Goal: Transaction & Acquisition: Book appointment/travel/reservation

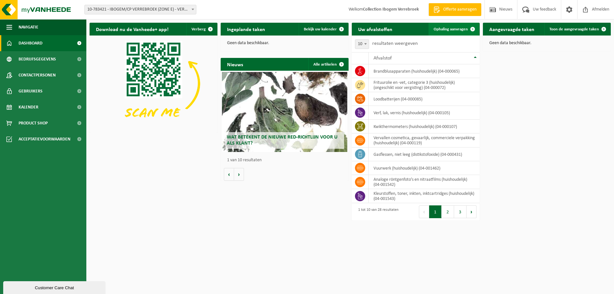
click at [451, 28] on span "Ophaling aanvragen" at bounding box center [450, 29] width 34 height 4
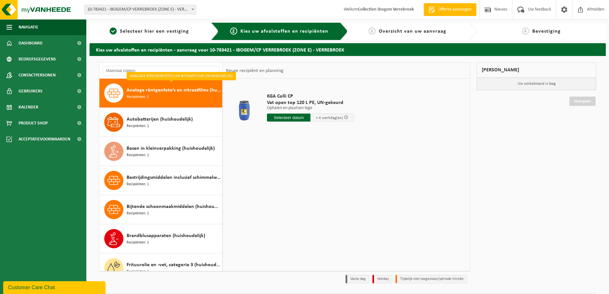
click at [299, 114] on input "text" at bounding box center [288, 117] width 43 height 8
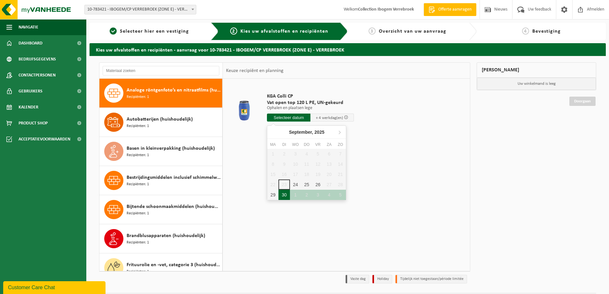
click at [284, 191] on div "30" at bounding box center [283, 195] width 11 height 10
type input "Van [DATE]"
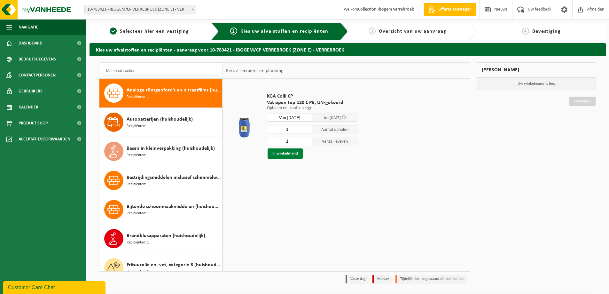
click at [293, 153] on button "In winkelmand" at bounding box center [285, 153] width 35 height 10
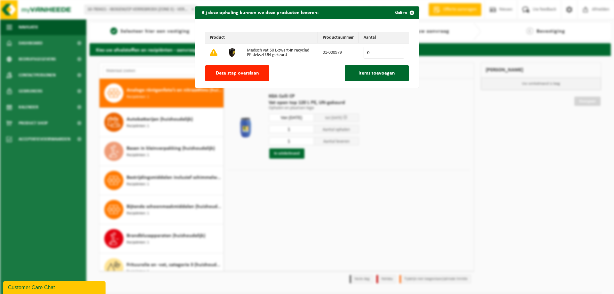
click at [367, 51] on input "0" at bounding box center [383, 53] width 41 height 12
type input "0"
type input "5"
click at [382, 74] on span "Items toevoegen" at bounding box center [376, 73] width 36 height 5
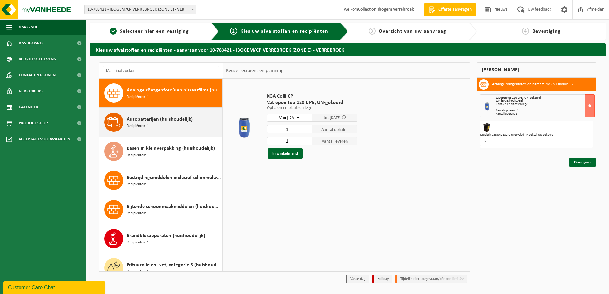
click at [159, 124] on div "Autobatterijen (huishoudelijk) Recipiënten: 1" at bounding box center [174, 122] width 94 height 19
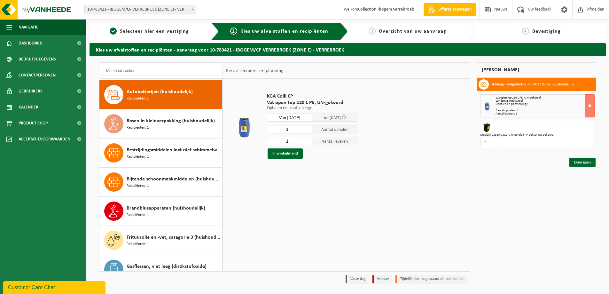
scroll to position [29, 0]
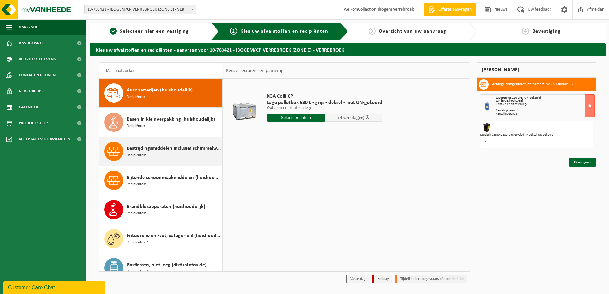
click at [163, 151] on span "Bestrijdingsmiddelen inclusief schimmelwerende beschermingsmiddelen (huishoudel…" at bounding box center [174, 148] width 94 height 8
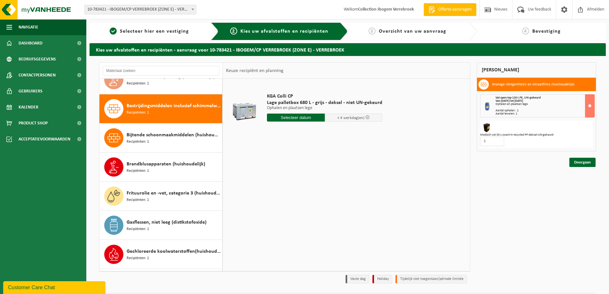
scroll to position [87, 0]
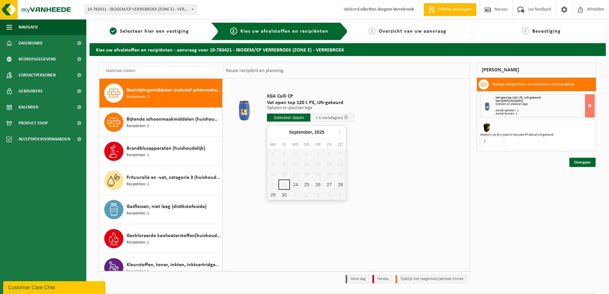
click at [279, 119] on input "text" at bounding box center [288, 117] width 43 height 8
click at [286, 197] on div "30" at bounding box center [283, 195] width 11 height 10
type input "Van 2025-09-30"
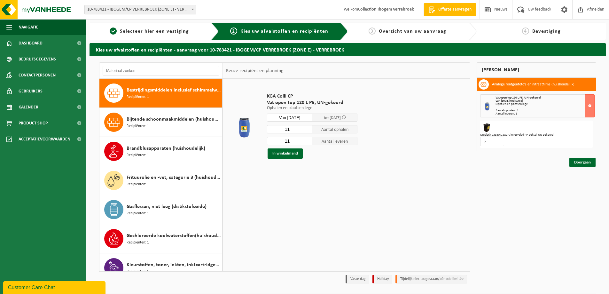
drag, startPoint x: 292, startPoint y: 130, endPoint x: 280, endPoint y: 130, distance: 12.8
click at [280, 130] on input "11" at bounding box center [289, 129] width 45 height 8
type input "7"
drag, startPoint x: 291, startPoint y: 140, endPoint x: 282, endPoint y: 142, distance: 9.8
click at [282, 142] on input "11" at bounding box center [289, 141] width 45 height 8
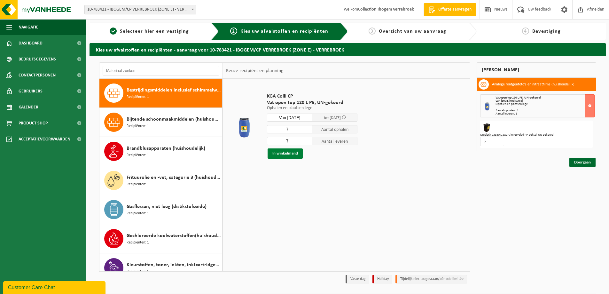
type input "7"
click at [290, 154] on button "In winkelmand" at bounding box center [285, 153] width 35 height 10
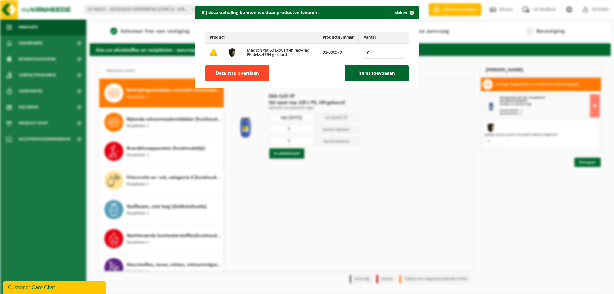
click at [219, 73] on span "Deze stap overslaan" at bounding box center [237, 73] width 43 height 5
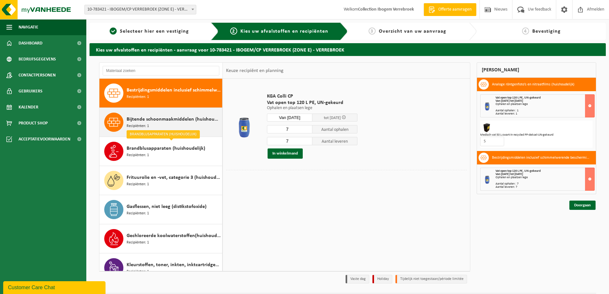
click at [153, 117] on span "Bijtende schoonmaakmiddelen (huishoudelijk)" at bounding box center [174, 119] width 94 height 8
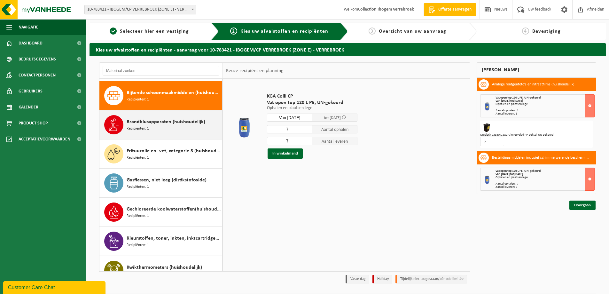
scroll to position [116, 0]
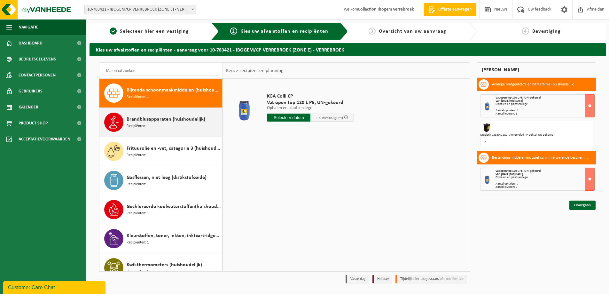
click at [157, 123] on div "Brandblusapparaten (huishoudelijk) Recipiënten: 1" at bounding box center [174, 122] width 94 height 19
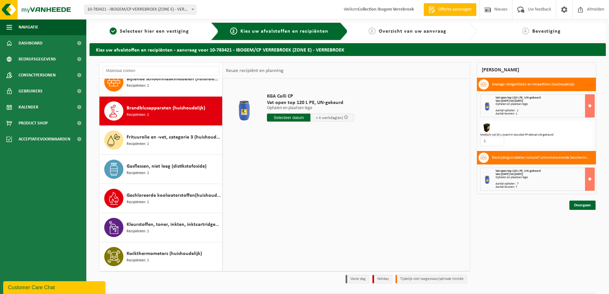
scroll to position [145, 0]
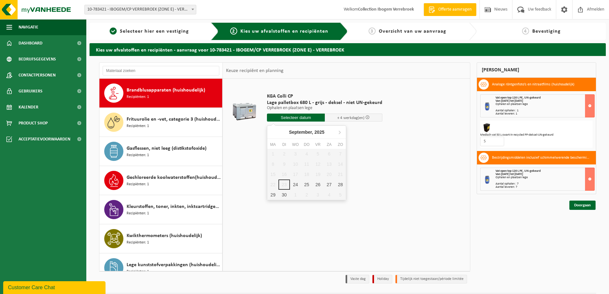
click at [292, 117] on input "text" at bounding box center [296, 117] width 58 height 8
click at [284, 191] on div "30" at bounding box center [283, 195] width 11 height 10
type input "Van 2025-09-30"
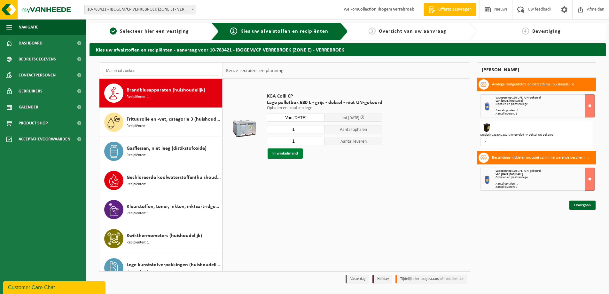
click at [297, 155] on button "In winkelmand" at bounding box center [285, 153] width 35 height 10
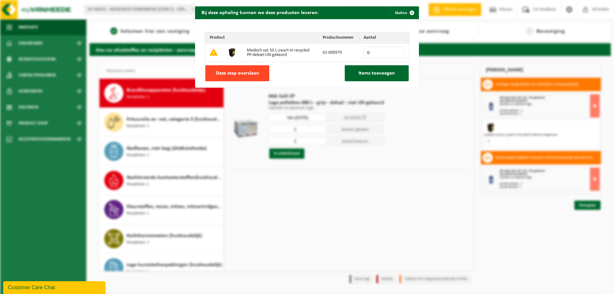
click at [252, 72] on span "Deze stap overslaan" at bounding box center [237, 73] width 43 height 5
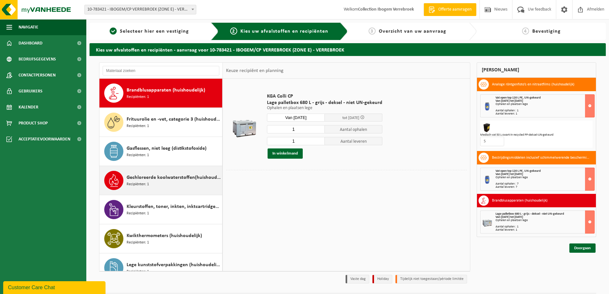
click at [181, 180] on span "Gechloreerde koolwaterstoffen(huishoudelijk)" at bounding box center [174, 178] width 94 height 8
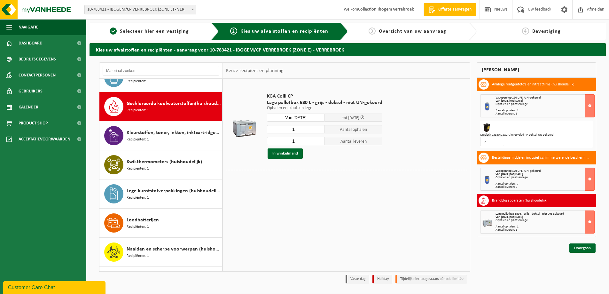
scroll to position [233, 0]
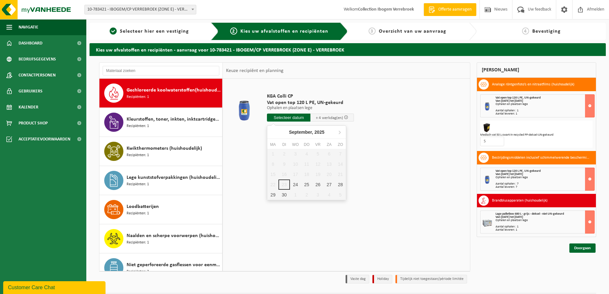
click at [284, 115] on input "text" at bounding box center [288, 117] width 43 height 8
click at [284, 194] on div "30" at bounding box center [283, 195] width 11 height 10
type input "Van 2025-09-30"
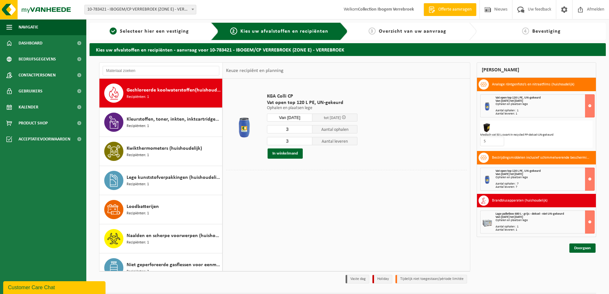
drag, startPoint x: 290, startPoint y: 128, endPoint x: 263, endPoint y: 129, distance: 27.2
click at [263, 129] on td "KGA Colli CP Vat open top 120 L PE, UN-gekeurd Ophalen en plaatsen lege Ophalen…" at bounding box center [364, 126] width 205 height 88
type input "2"
drag, startPoint x: 292, startPoint y: 141, endPoint x: 279, endPoint y: 141, distance: 13.4
click at [279, 141] on input "3" at bounding box center [289, 141] width 45 height 8
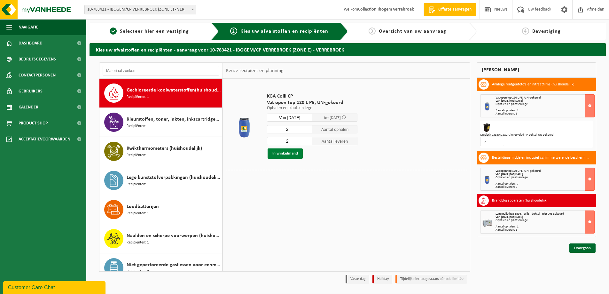
type input "2"
click at [289, 152] on button "In winkelmand" at bounding box center [285, 153] width 35 height 10
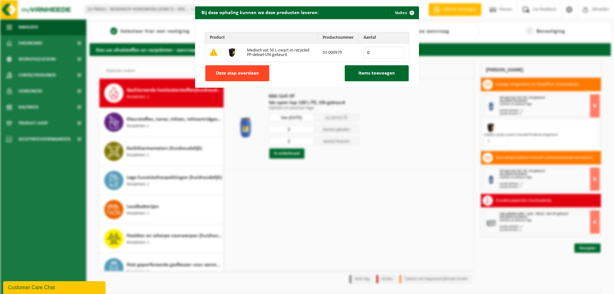
click at [238, 74] on span "Deze stap overslaan" at bounding box center [237, 73] width 43 height 5
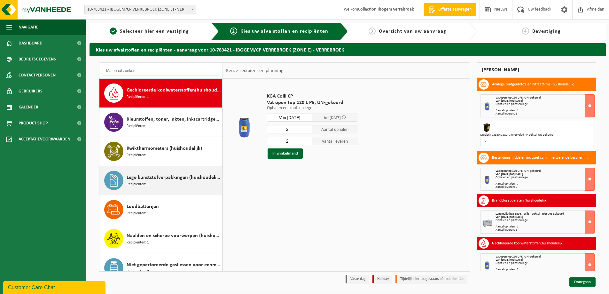
click at [145, 181] on span "Lege kunststofverpakkingen (huishoudelijk)" at bounding box center [174, 178] width 94 height 8
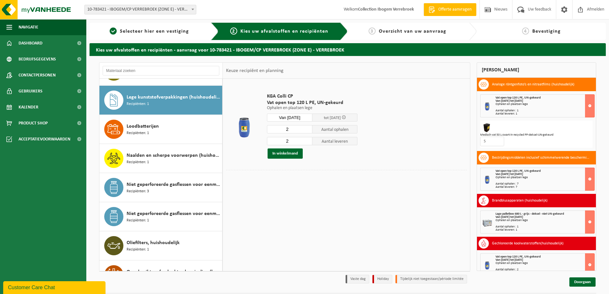
scroll to position [320, 0]
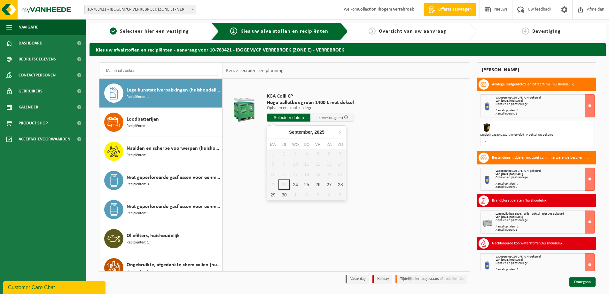
click at [299, 118] on input "text" at bounding box center [288, 117] width 43 height 8
click at [281, 197] on div "30" at bounding box center [283, 195] width 11 height 10
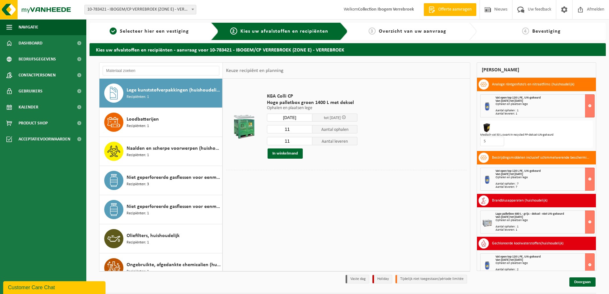
type input "Van 2025-09-30"
click at [287, 129] on input "11" at bounding box center [289, 129] width 45 height 8
type input "10"
click at [288, 141] on input "11" at bounding box center [289, 141] width 45 height 8
drag, startPoint x: 287, startPoint y: 141, endPoint x: 291, endPoint y: 141, distance: 3.3
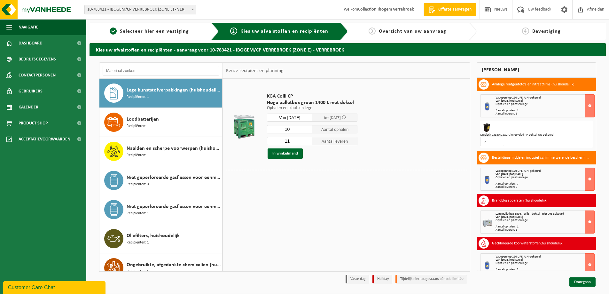
click at [291, 141] on input "11" at bounding box center [289, 141] width 45 height 8
type input "10"
click at [293, 152] on button "In winkelmand" at bounding box center [285, 153] width 35 height 10
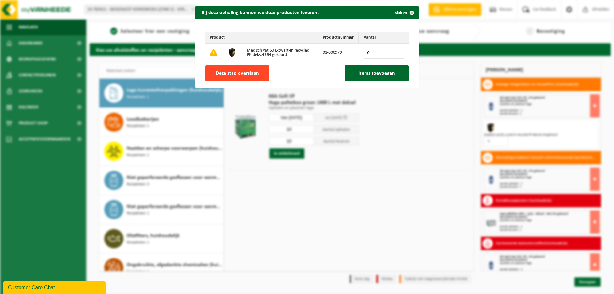
click at [254, 70] on button "Deze stap overslaan" at bounding box center [237, 73] width 64 height 16
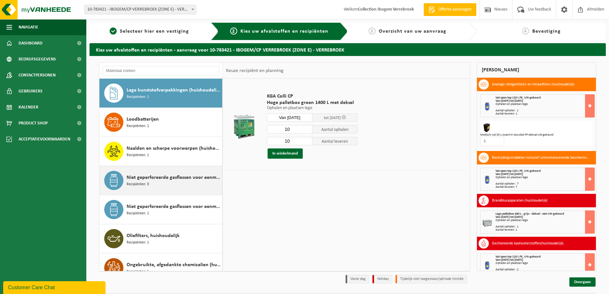
click at [189, 179] on span "Niet geperforeerde gasflessen voor eenmalig gebruik (huishoudelijk)" at bounding box center [174, 178] width 94 height 8
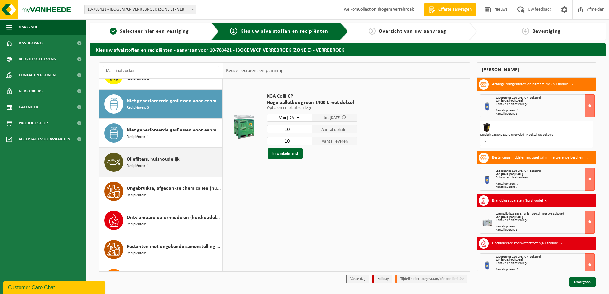
scroll to position [407, 0]
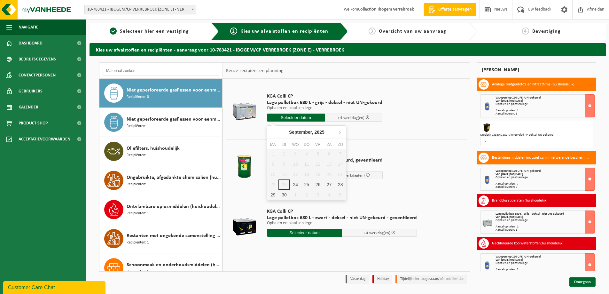
click at [302, 114] on input "text" at bounding box center [296, 117] width 58 height 8
click at [287, 196] on div "30" at bounding box center [283, 195] width 11 height 10
type input "Van 2025-09-30"
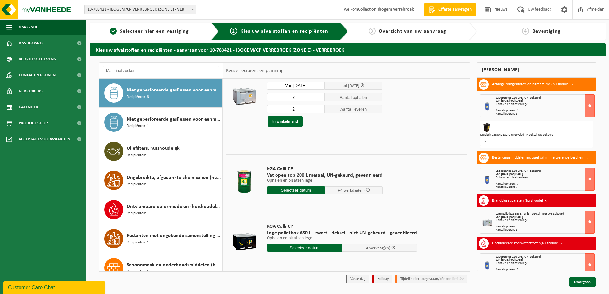
scroll to position [34, 0]
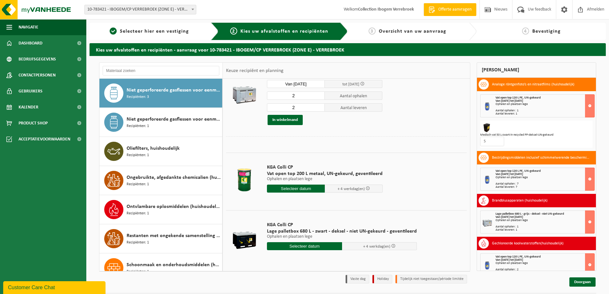
click at [288, 244] on input "text" at bounding box center [304, 246] width 75 height 8
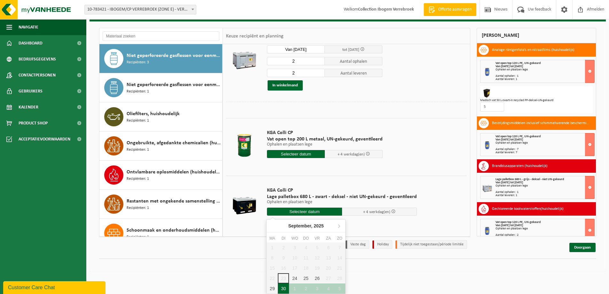
click at [283, 289] on div "30" at bounding box center [283, 288] width 11 height 10
type input "Van 2025-09-30"
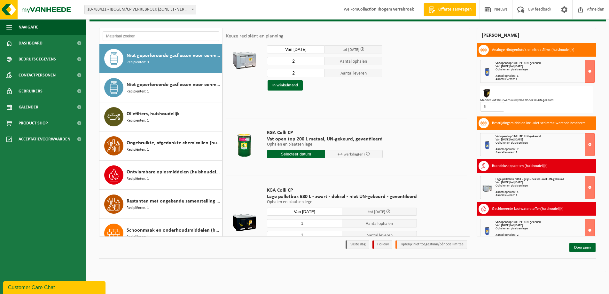
scroll to position [19, 0]
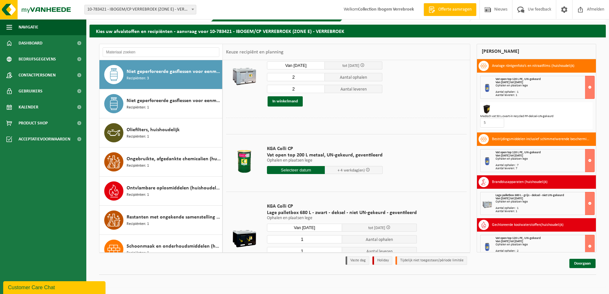
drag, startPoint x: 304, startPoint y: 239, endPoint x: 297, endPoint y: 240, distance: 7.4
click at [297, 240] on input "1" at bounding box center [304, 239] width 75 height 8
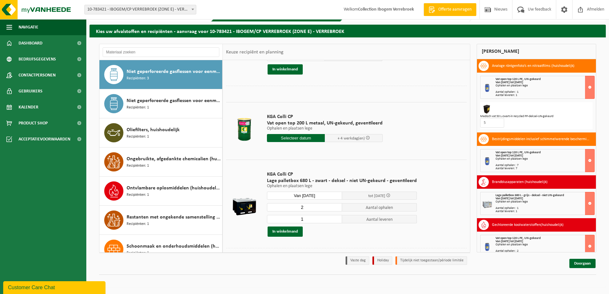
type input "2"
click at [299, 219] on input "1" at bounding box center [304, 219] width 75 height 8
type input "6"
click at [282, 231] on button "In winkelmand" at bounding box center [285, 231] width 35 height 10
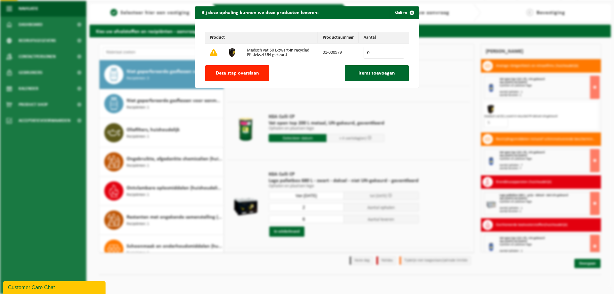
click at [249, 65] on div "Product Productnummer Aantal Medisch vat 50 L-zwart-in recycled PP-deksel-UN-ge…" at bounding box center [307, 53] width 224 height 68
click at [247, 73] on span "Deze stap overslaan" at bounding box center [237, 73] width 43 height 5
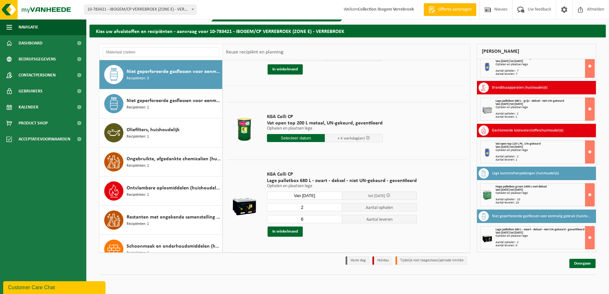
scroll to position [0, 0]
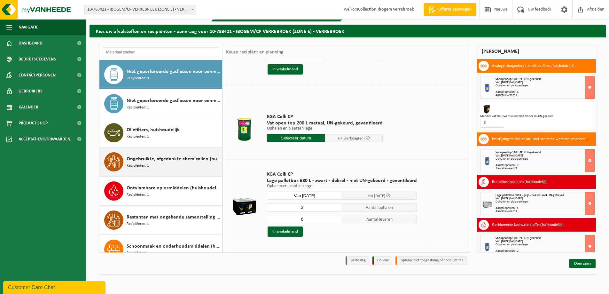
click at [161, 160] on span "Ongebruikte, afgedankte chemicalien (huishoudelijk)" at bounding box center [174, 159] width 94 height 8
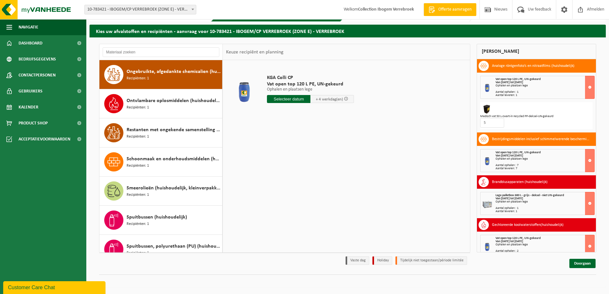
click at [187, 75] on span "Ongebruikte, afgedankte chemicalien (huishoudelijk)" at bounding box center [174, 72] width 94 height 8
click at [191, 104] on span "Ontvlambare oplosmiddelen (huishoudelijk)" at bounding box center [174, 101] width 94 height 8
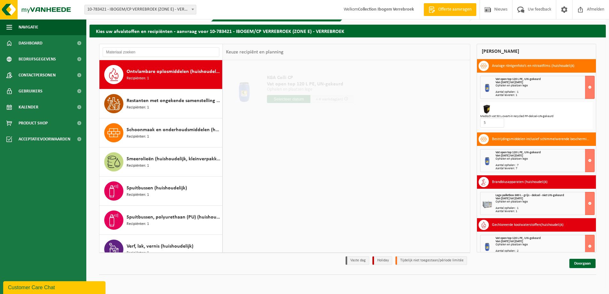
scroll to position [524, 0]
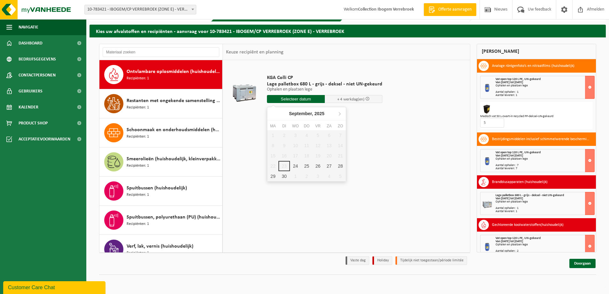
click at [294, 99] on input "text" at bounding box center [296, 99] width 58 height 8
click at [282, 178] on div "30" at bounding box center [283, 176] width 11 height 10
type input "Van 2025-09-30"
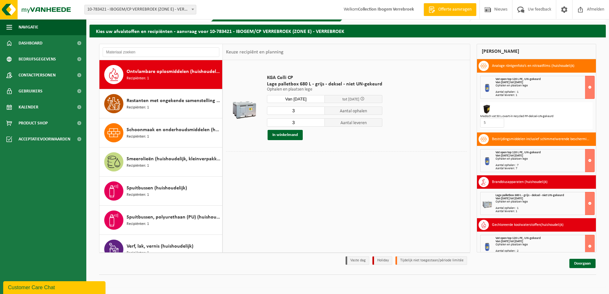
drag, startPoint x: 295, startPoint y: 112, endPoint x: 287, endPoint y: 111, distance: 8.4
click at [287, 111] on input "3" at bounding box center [296, 110] width 58 height 8
type input "2"
drag, startPoint x: 299, startPoint y: 121, endPoint x: 280, endPoint y: 123, distance: 18.3
click at [280, 123] on input "3" at bounding box center [296, 122] width 58 height 8
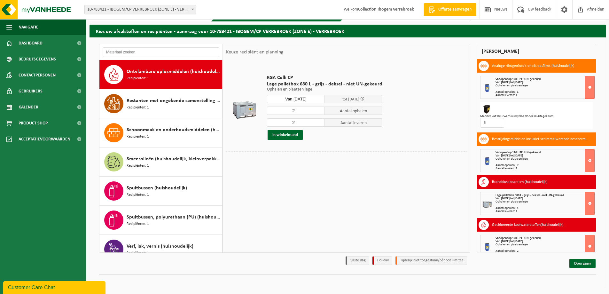
type input "2"
click at [289, 142] on div "KGA Colli CP Lage palletbox 680 L - grijs - deksel - niet UN-gekeurd Ophalen en…" at bounding box center [325, 107] width 122 height 78
click at [296, 135] on button "In winkelmand" at bounding box center [285, 135] width 35 height 10
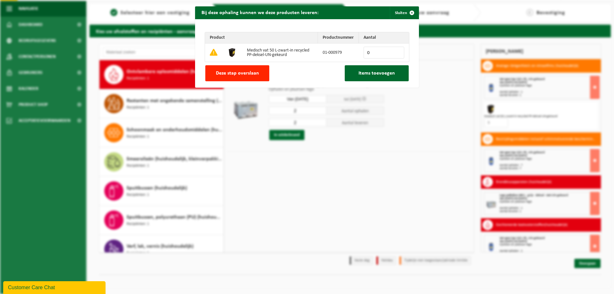
click at [242, 82] on div "Product Productnummer Aantal Medisch vat 50 L-zwart-in recycled PP-deksel-UN-ge…" at bounding box center [307, 53] width 224 height 68
click at [260, 67] on button "Deze stap overslaan" at bounding box center [237, 73] width 64 height 16
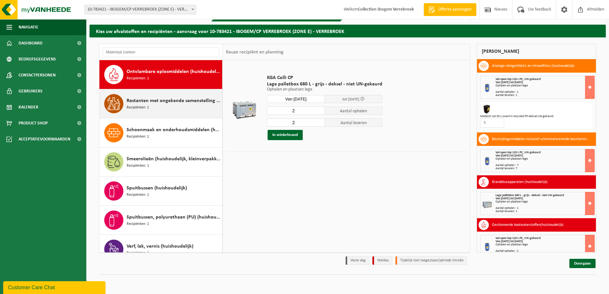
click at [177, 101] on span "Restanten met ongekende samenstelling (huishoudelijk)" at bounding box center [174, 101] width 94 height 8
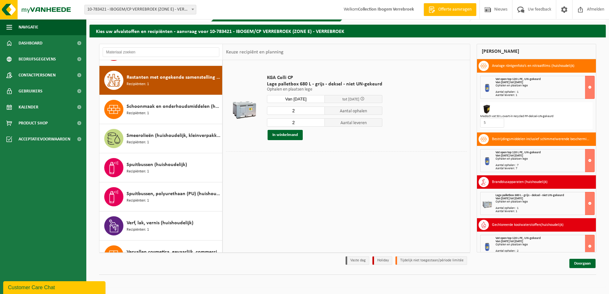
scroll to position [553, 0]
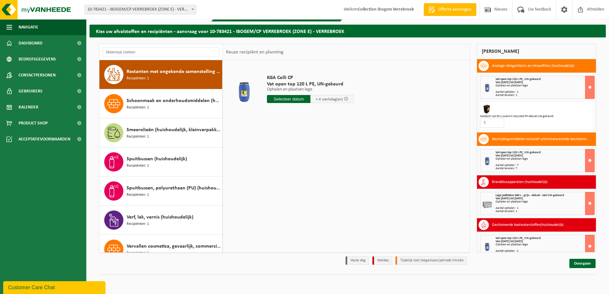
click at [306, 100] on input "text" at bounding box center [288, 99] width 43 height 8
click at [285, 176] on div "30" at bounding box center [283, 176] width 11 height 10
type input "Van 2025-09-30"
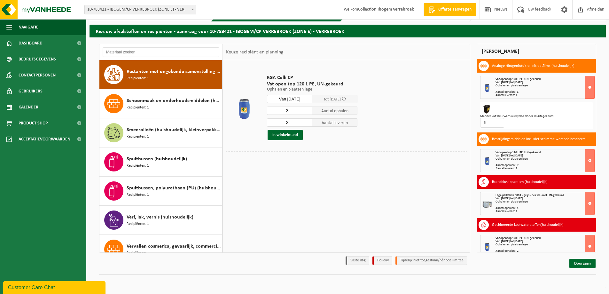
drag, startPoint x: 291, startPoint y: 111, endPoint x: 281, endPoint y: 112, distance: 10.0
click at [281, 112] on input "3" at bounding box center [289, 110] width 45 height 8
type input "2"
drag, startPoint x: 288, startPoint y: 121, endPoint x: 283, endPoint y: 121, distance: 5.4
click at [284, 121] on input "3" at bounding box center [289, 122] width 45 height 8
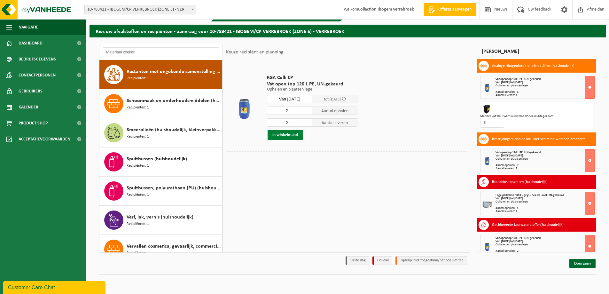
type input "2"
click at [297, 132] on button "In winkelmand" at bounding box center [285, 135] width 35 height 10
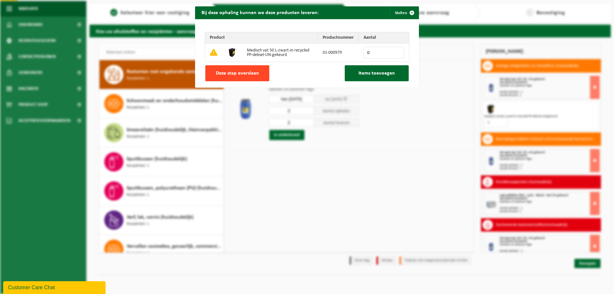
click at [232, 71] on span "Deze stap overslaan" at bounding box center [237, 73] width 43 height 5
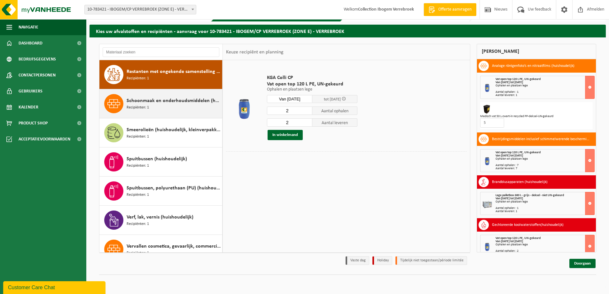
click at [167, 102] on span "Schoonmaak en onderhoudsmiddelen (huishoudelijk)" at bounding box center [174, 101] width 94 height 8
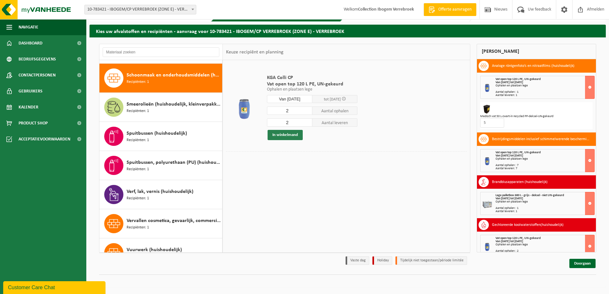
scroll to position [582, 0]
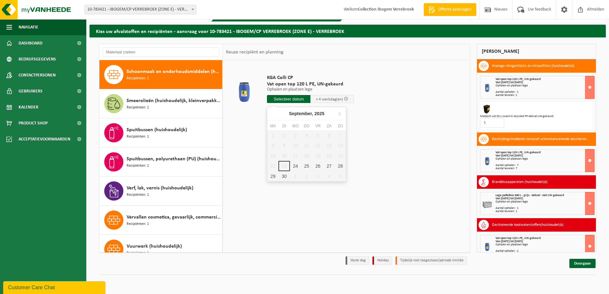
click at [272, 97] on input "text" at bounding box center [288, 99] width 43 height 8
click at [283, 172] on div "30" at bounding box center [283, 176] width 11 height 10
type input "Van 2025-09-30"
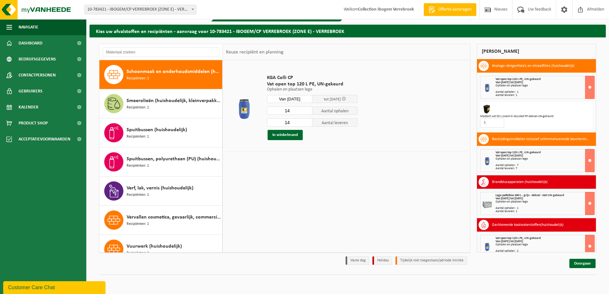
drag, startPoint x: 287, startPoint y: 113, endPoint x: 277, endPoint y: 104, distance: 13.6
click at [274, 114] on input "14" at bounding box center [289, 110] width 45 height 8
type input "4"
click at [284, 124] on input "14" at bounding box center [289, 122] width 45 height 8
type input "4"
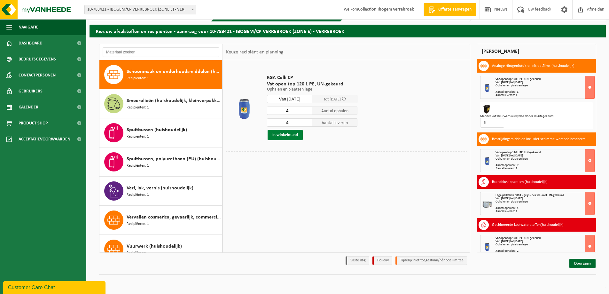
click at [279, 136] on button "In winkelmand" at bounding box center [285, 135] width 35 height 10
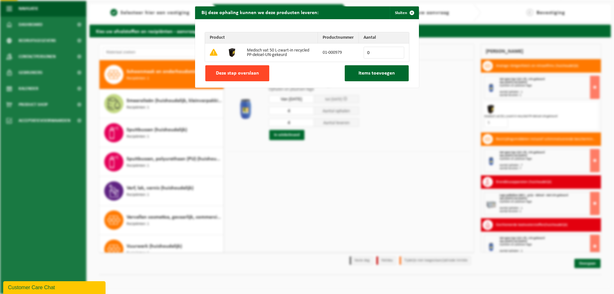
click at [249, 66] on button "Deze stap overslaan" at bounding box center [237, 73] width 64 height 16
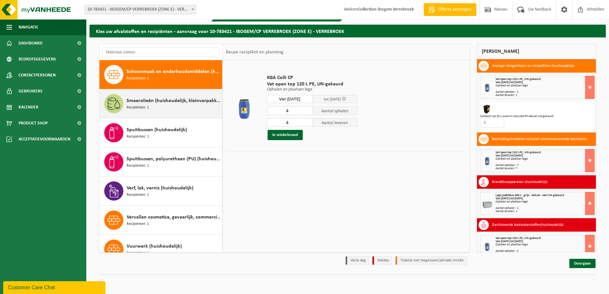
click at [159, 107] on div "Smeerolieën (huishoudelijk, kleinverpakking) Recipiënten: 1" at bounding box center [174, 103] width 94 height 19
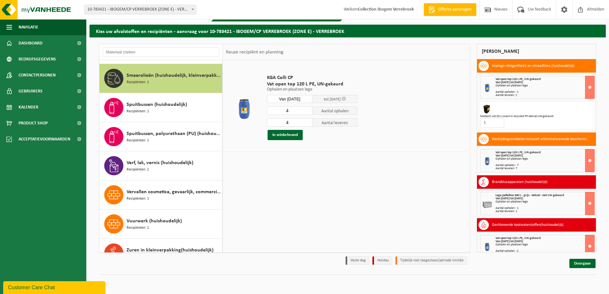
scroll to position [611, 0]
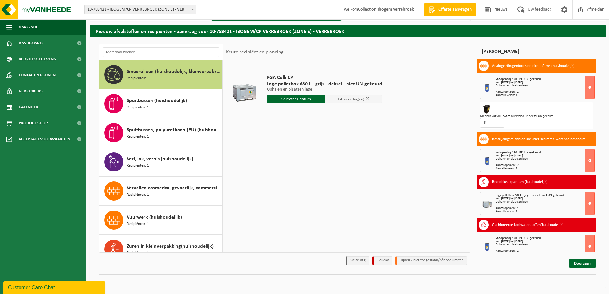
click at [291, 100] on input "text" at bounding box center [296, 99] width 58 height 8
click at [285, 175] on div "30" at bounding box center [283, 176] width 11 height 10
type input "Van 2025-09-30"
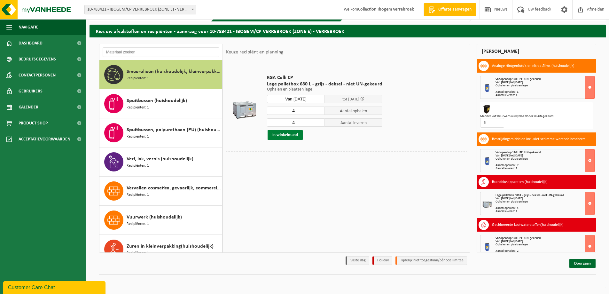
click at [292, 136] on button "In winkelmand" at bounding box center [285, 135] width 35 height 10
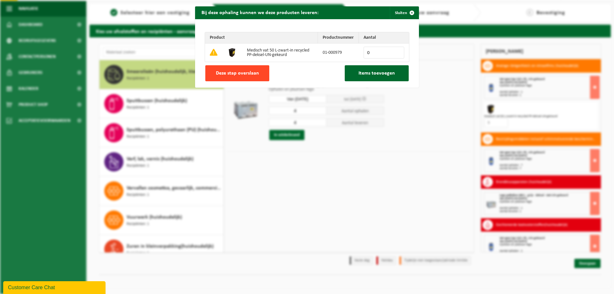
click at [246, 69] on button "Deze stap overslaan" at bounding box center [237, 73] width 64 height 16
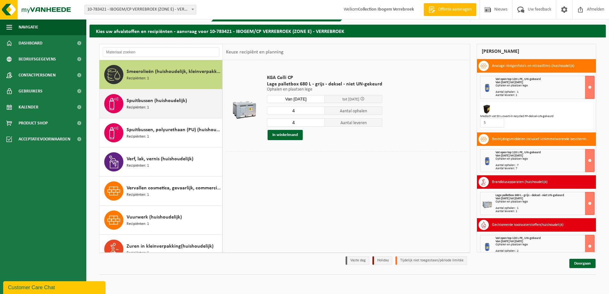
click at [140, 109] on span "Recipiënten: 1" at bounding box center [138, 108] width 22 height 6
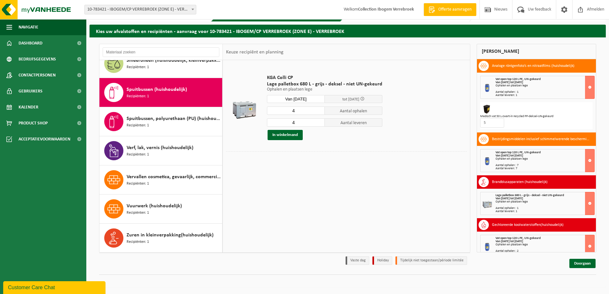
scroll to position [622, 0]
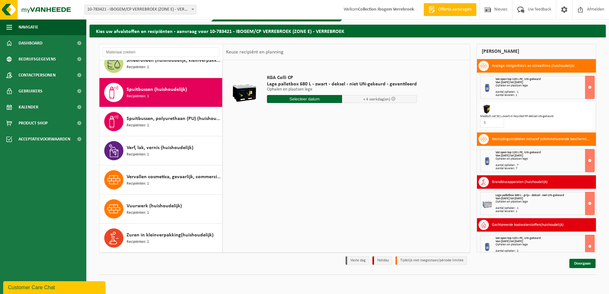
click at [297, 99] on input "text" at bounding box center [304, 99] width 75 height 8
click at [287, 174] on div "30" at bounding box center [283, 176] width 11 height 10
type input "Van 2025-09-30"
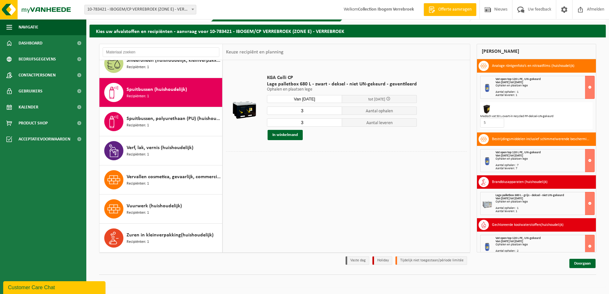
drag, startPoint x: 304, startPoint y: 109, endPoint x: 304, endPoint y: 116, distance: 7.4
click at [295, 110] on input "3" at bounding box center [304, 110] width 75 height 8
type input "2"
drag, startPoint x: 310, startPoint y: 121, endPoint x: 288, endPoint y: 126, distance: 22.3
click at [288, 126] on input "3" at bounding box center [304, 122] width 75 height 8
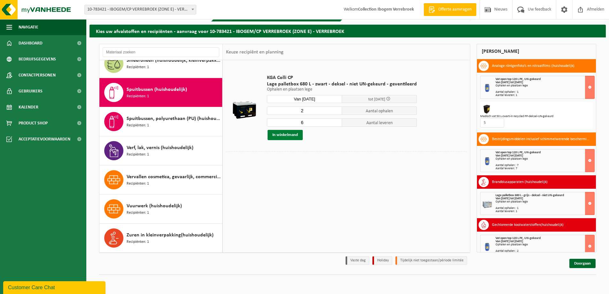
click at [295, 133] on button "In winkelmand" at bounding box center [285, 135] width 35 height 10
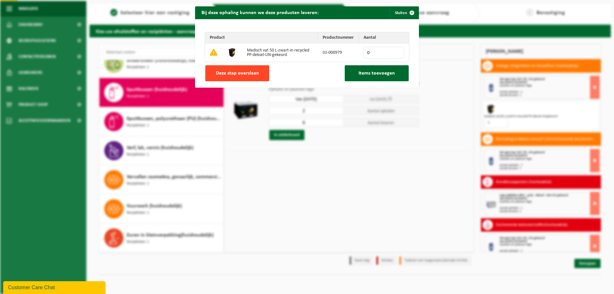
click at [246, 69] on button "Deze stap overslaan" at bounding box center [237, 73] width 64 height 16
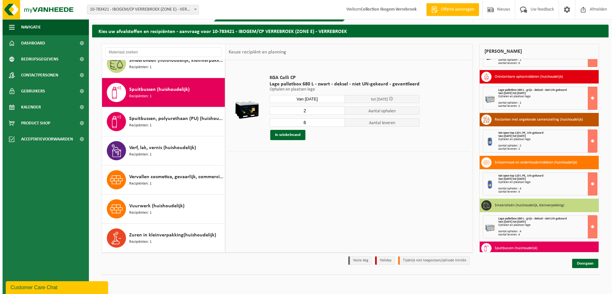
scroll to position [308, 0]
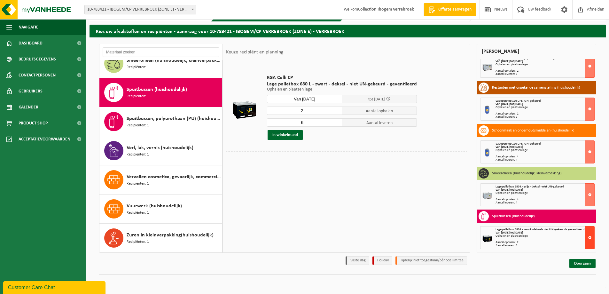
click at [585, 239] on button at bounding box center [590, 237] width 10 height 23
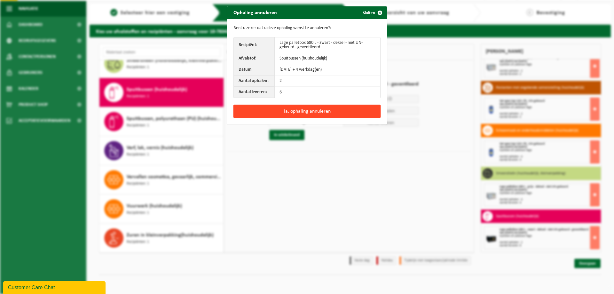
click at [299, 109] on button "Ja, ophaling annuleren" at bounding box center [306, 111] width 147 height 13
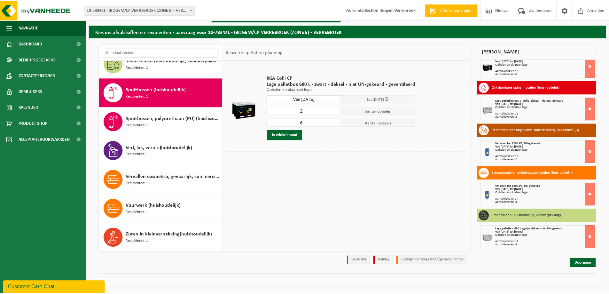
scroll to position [266, 0]
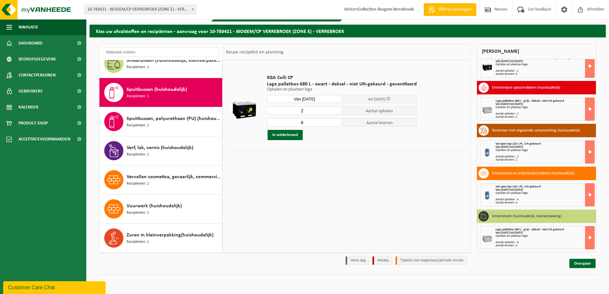
drag, startPoint x: 304, startPoint y: 122, endPoint x: 294, endPoint y: 121, distance: 9.9
click at [294, 121] on input "6" at bounding box center [304, 122] width 75 height 8
type input "2"
drag, startPoint x: 285, startPoint y: 133, endPoint x: 280, endPoint y: 132, distance: 4.8
click at [285, 133] on button "In winkelmand" at bounding box center [285, 135] width 35 height 10
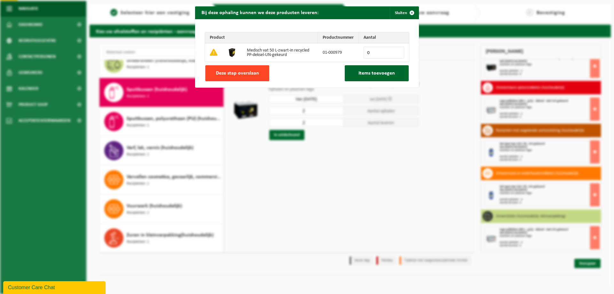
click at [237, 71] on span "Deze stap overslaan" at bounding box center [237, 73] width 43 height 5
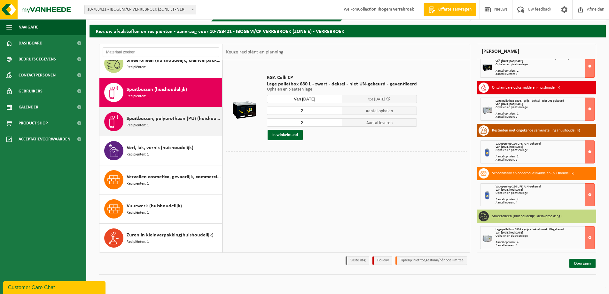
click at [163, 121] on span "Spuitbussen, polyurethaan (PU) (huishoudelijk)" at bounding box center [174, 119] width 94 height 8
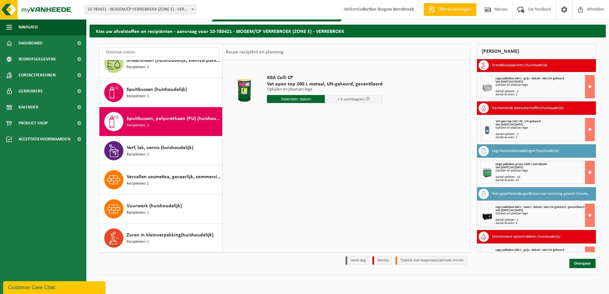
scroll to position [21, 0]
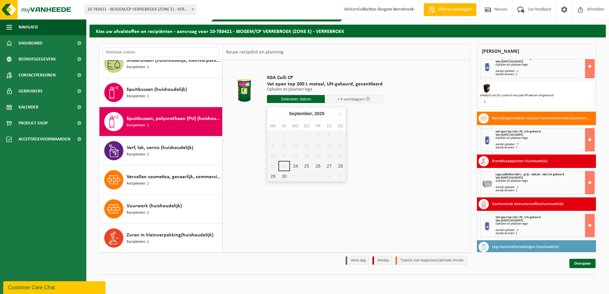
click at [279, 98] on input "text" at bounding box center [296, 99] width 58 height 8
click at [284, 178] on div "30" at bounding box center [283, 176] width 11 height 10
type input "Van 2025-09-30"
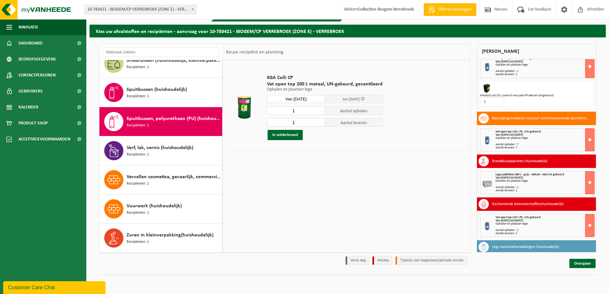
drag, startPoint x: 299, startPoint y: 110, endPoint x: 291, endPoint y: 110, distance: 8.3
click at [297, 110] on input "1" at bounding box center [296, 110] width 58 height 8
click at [265, 112] on div "KGA Colli CP Vat open top 200 L metaal, UN-gekeurd, geventileerd Ophalen en pla…" at bounding box center [325, 107] width 122 height 78
drag, startPoint x: 297, startPoint y: 107, endPoint x: 263, endPoint y: 100, distance: 35.0
click at [263, 100] on td "KGA Colli CP Vat open top 200 L metaal, UN-gekeurd, geventileerd Ophalen en pla…" at bounding box center [364, 107] width 205 height 88
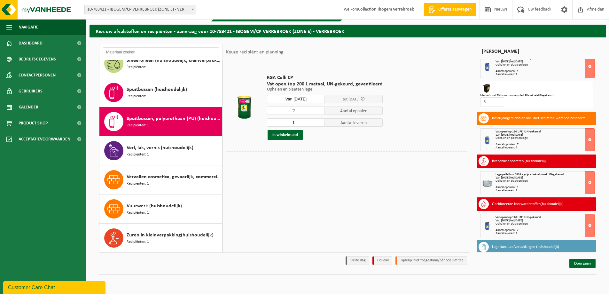
type input "2"
drag, startPoint x: 295, startPoint y: 120, endPoint x: 283, endPoint y: 121, distance: 12.2
click at [283, 121] on input "1" at bounding box center [296, 122] width 58 height 8
type input "2"
click at [293, 132] on button "In winkelmand" at bounding box center [285, 135] width 35 height 10
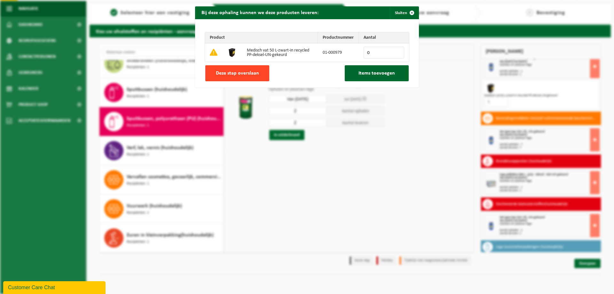
click at [214, 69] on button "Deze stap overslaan" at bounding box center [237, 73] width 64 height 16
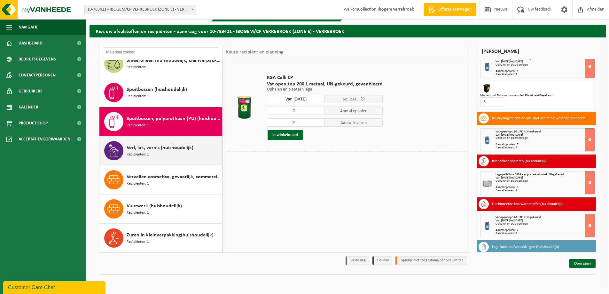
click at [196, 143] on div "Verf, lak, vernis (huishoudelijk) Recipiënten: 1" at bounding box center [174, 150] width 94 height 19
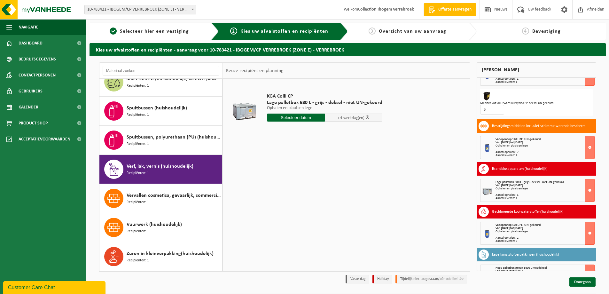
scroll to position [0, 0]
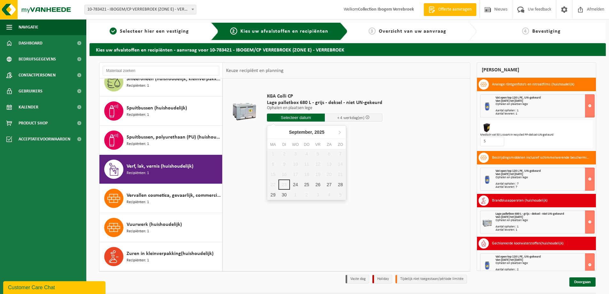
click at [309, 116] on input "text" at bounding box center [296, 117] width 58 height 8
click at [286, 193] on div "30" at bounding box center [283, 195] width 11 height 10
type input "Van 2025-09-30"
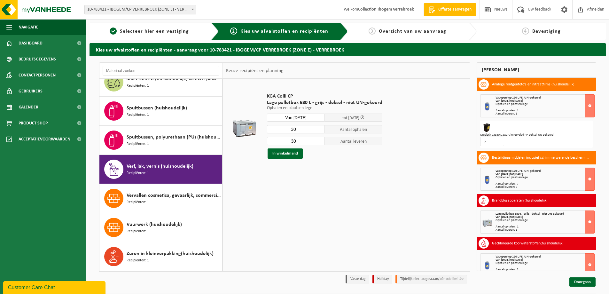
drag, startPoint x: 297, startPoint y: 128, endPoint x: 274, endPoint y: 121, distance: 23.8
click at [272, 124] on div "KGA Colli CP Lage palletbox 680 L - grijs - deksel - niet UN-gekeurd Ophalen en…" at bounding box center [325, 126] width 122 height 78
type input "16"
drag, startPoint x: 300, startPoint y: 139, endPoint x: 282, endPoint y: 139, distance: 18.2
click at [282, 139] on input "30" at bounding box center [296, 141] width 58 height 8
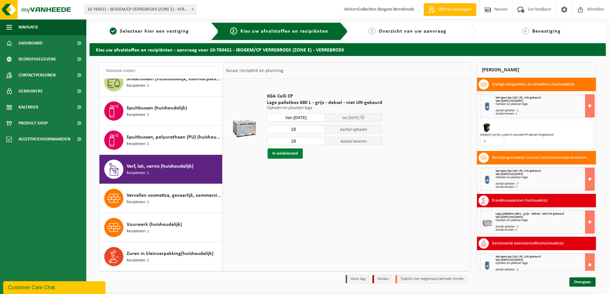
type input "16"
click at [282, 150] on button "In winkelmand" at bounding box center [285, 153] width 35 height 10
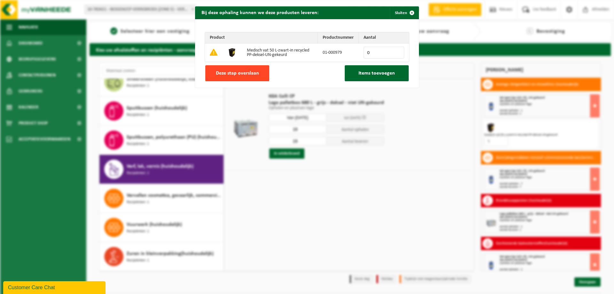
click at [257, 72] on button "Deze stap overslaan" at bounding box center [237, 73] width 64 height 16
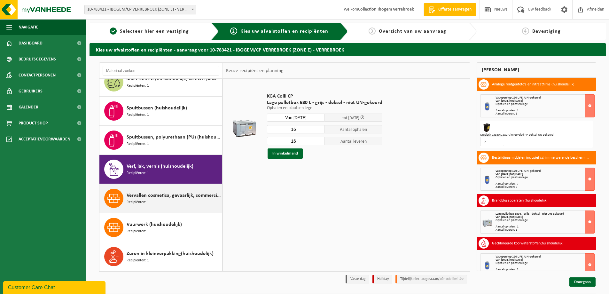
click at [186, 198] on span "Vervallen cosmetica, gevaarlijk, commerciele verpakking (huishoudelijk)" at bounding box center [174, 195] width 94 height 8
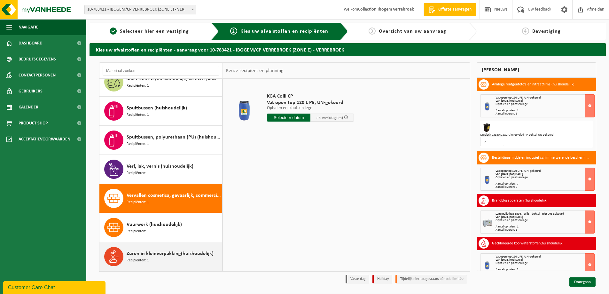
click at [182, 263] on div "Zuren in kleinverpakking(huishoudelijk) Recipiënten: 1" at bounding box center [174, 256] width 94 height 19
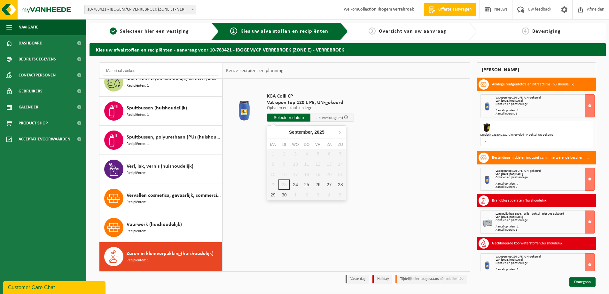
click at [269, 118] on input "text" at bounding box center [288, 117] width 43 height 8
drag, startPoint x: 285, startPoint y: 192, endPoint x: 288, endPoint y: 173, distance: 20.0
click at [285, 193] on div "30" at bounding box center [283, 195] width 11 height 10
type input "Van 2025-09-30"
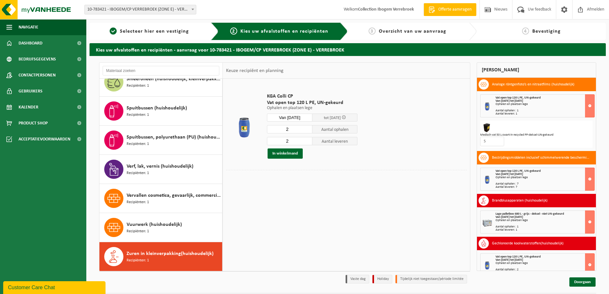
drag, startPoint x: 289, startPoint y: 133, endPoint x: 282, endPoint y: 130, distance: 7.5
click at [282, 130] on input "2" at bounding box center [289, 129] width 45 height 8
type input "1"
drag, startPoint x: 288, startPoint y: 140, endPoint x: 281, endPoint y: 139, distance: 7.1
click at [281, 139] on input "2" at bounding box center [289, 141] width 45 height 8
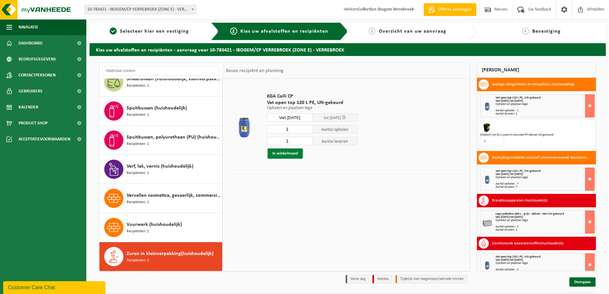
type input "1"
click at [283, 155] on button "In winkelmand" at bounding box center [285, 153] width 35 height 10
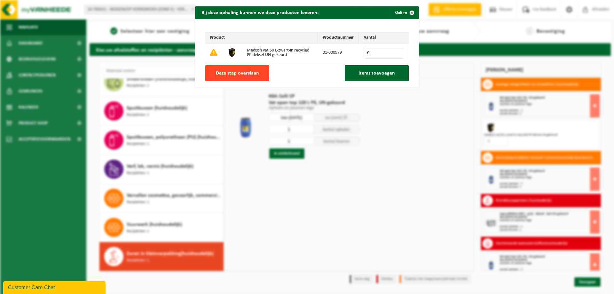
click at [255, 74] on span "Deze stap overslaan" at bounding box center [237, 73] width 43 height 5
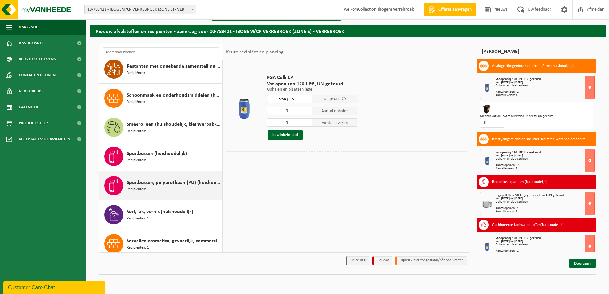
scroll to position [494, 0]
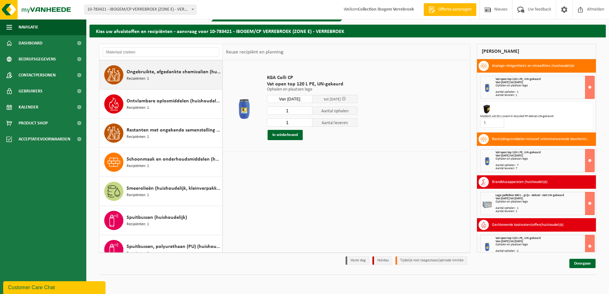
click at [182, 70] on span "Ongebruikte, afgedankte chemicalien (huishoudelijk)" at bounding box center [174, 72] width 94 height 8
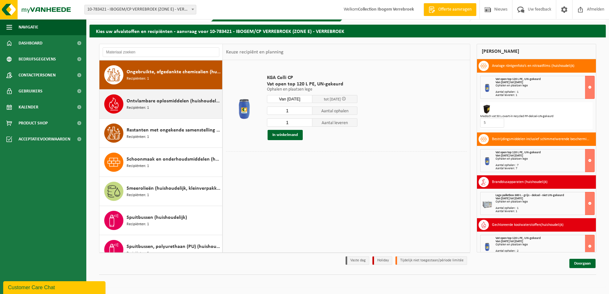
scroll to position [494, 0]
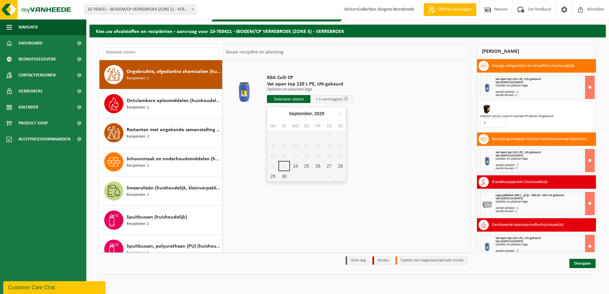
click at [293, 98] on input "text" at bounding box center [288, 99] width 43 height 8
click at [285, 174] on div "30" at bounding box center [283, 176] width 11 height 10
type input "Van 2025-09-30"
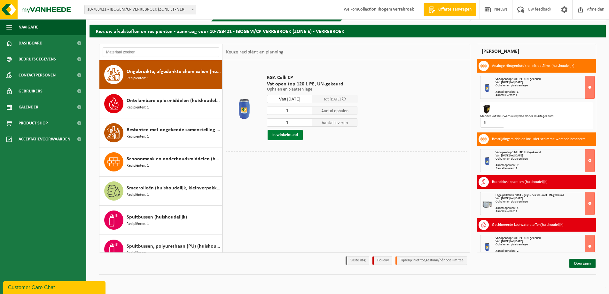
click at [293, 133] on button "In winkelmand" at bounding box center [285, 135] width 35 height 10
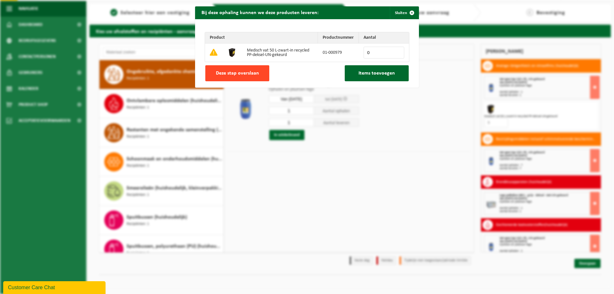
click at [265, 71] on button "Deze stap overslaan" at bounding box center [237, 73] width 64 height 16
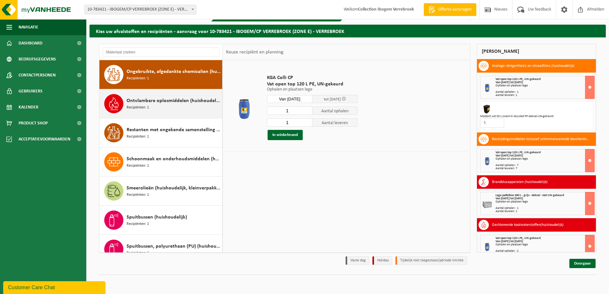
click at [183, 107] on div "Ontvlambare oplosmiddelen (huishoudelijk) Recipiënten: 1" at bounding box center [174, 103] width 94 height 19
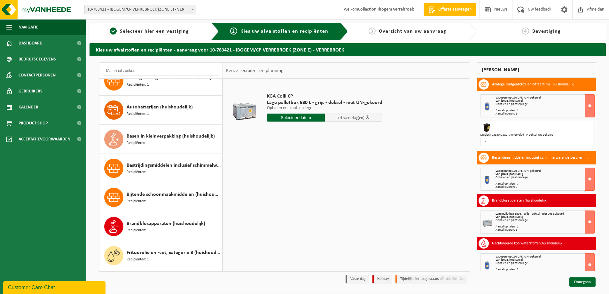
scroll to position [0, 0]
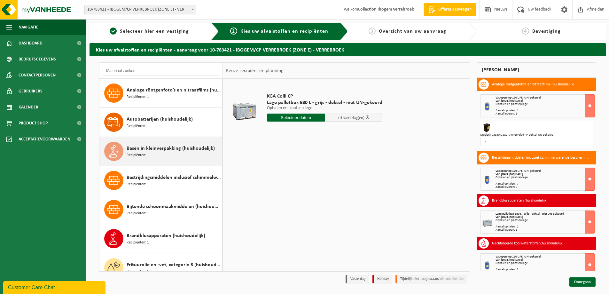
click at [205, 140] on div "Basen in kleinverpakking (huishoudelijk) Recipiënten: 1" at bounding box center [160, 151] width 123 height 29
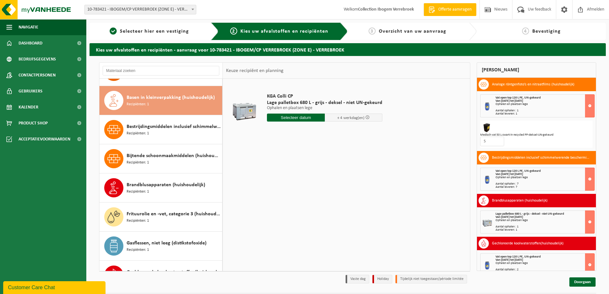
scroll to position [58, 0]
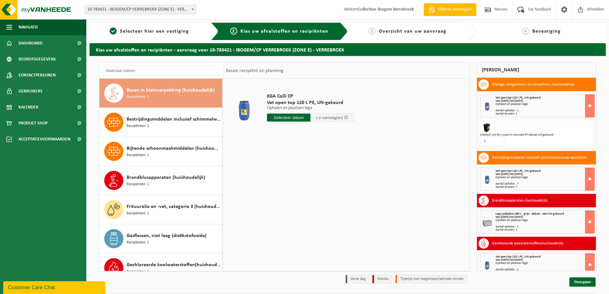
click at [304, 116] on input "text" at bounding box center [288, 117] width 43 height 8
click at [288, 192] on div "30" at bounding box center [283, 195] width 11 height 10
type input "Van 2025-09-30"
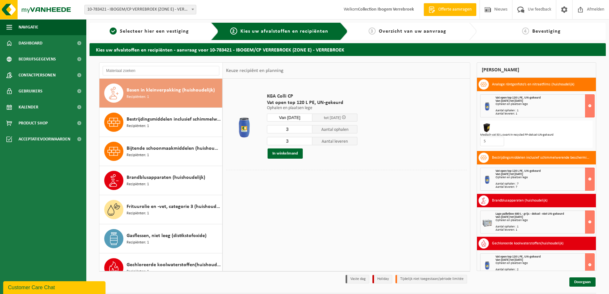
drag, startPoint x: 294, startPoint y: 127, endPoint x: 251, endPoint y: 126, distance: 43.2
click at [251, 126] on tr "KGA Colli CP Vat open top 120 L PE, UN-gekeurd Ophalen en plaatsen lege Ophalen…" at bounding box center [346, 126] width 241 height 88
type input "1"
drag, startPoint x: 291, startPoint y: 139, endPoint x: 268, endPoint y: 133, distance: 23.8
click at [268, 133] on div "1 Aantal ophalen 3 Aantal leveren In winkelmand" at bounding box center [312, 142] width 90 height 34
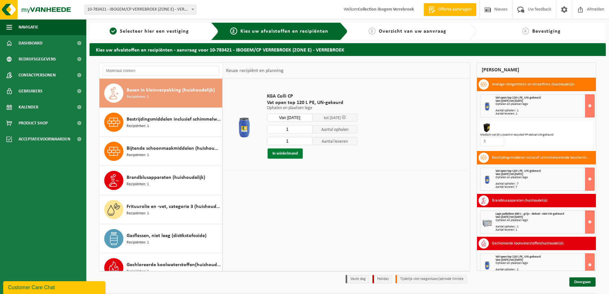
type input "1"
click at [291, 152] on button "In winkelmand" at bounding box center [285, 153] width 35 height 10
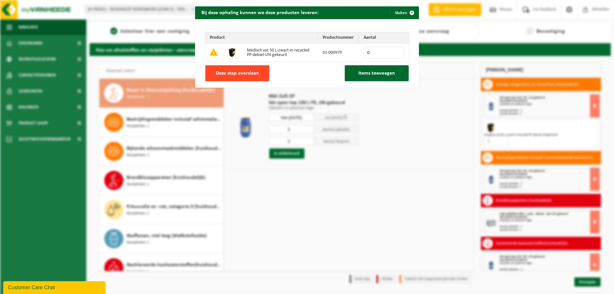
click at [242, 69] on button "Deze stap overslaan" at bounding box center [237, 73] width 64 height 16
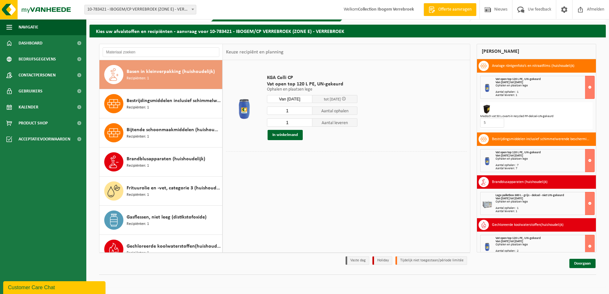
scroll to position [218, 0]
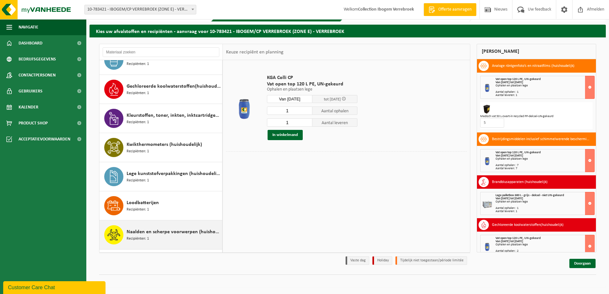
click at [167, 237] on div "Naalden en scherpe voorwerpen (huishoudelijk) Recipiënten: 1" at bounding box center [174, 234] width 94 height 19
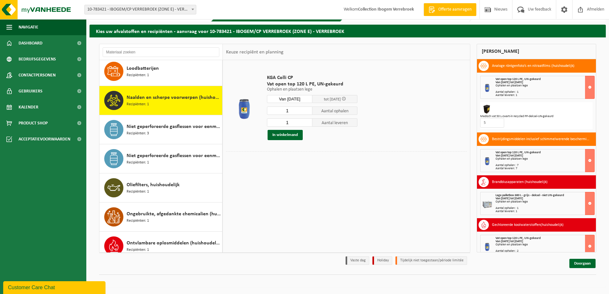
scroll to position [378, 0]
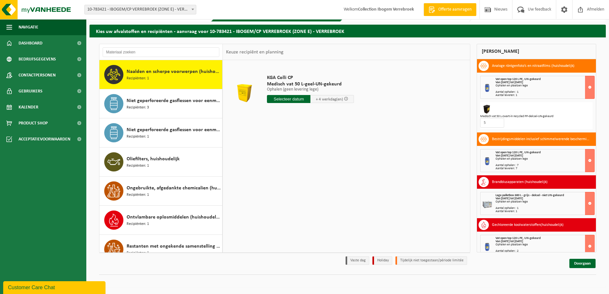
click at [307, 97] on input "text" at bounding box center [288, 99] width 43 height 8
click at [283, 174] on div "30" at bounding box center [283, 176] width 11 height 10
type input "Van 2025-09-30"
drag, startPoint x: 294, startPoint y: 107, endPoint x: 278, endPoint y: 108, distance: 16.3
click at [278, 108] on input "1" at bounding box center [286, 110] width 38 height 8
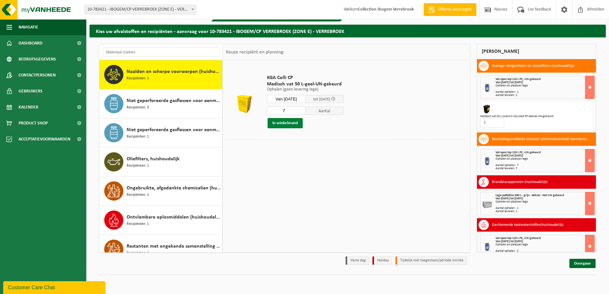
type input "7"
click at [284, 124] on button "In winkelmand" at bounding box center [285, 123] width 35 height 10
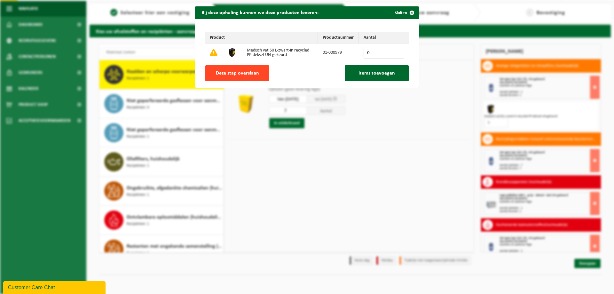
click at [242, 71] on span "Deze stap overslaan" at bounding box center [237, 73] width 43 height 5
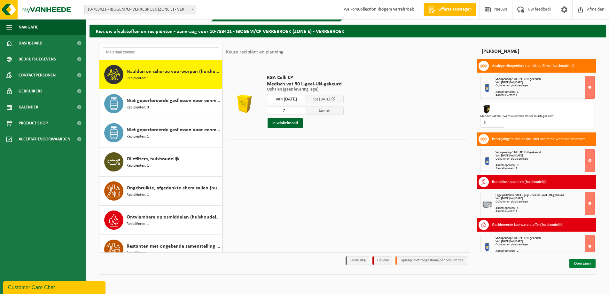
click at [579, 261] on link "Doorgaan" at bounding box center [582, 263] width 26 height 9
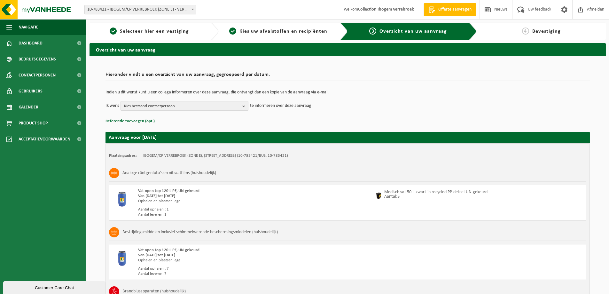
click at [140, 105] on span "Kies bestaand contactpersoon" at bounding box center [182, 106] width 116 height 10
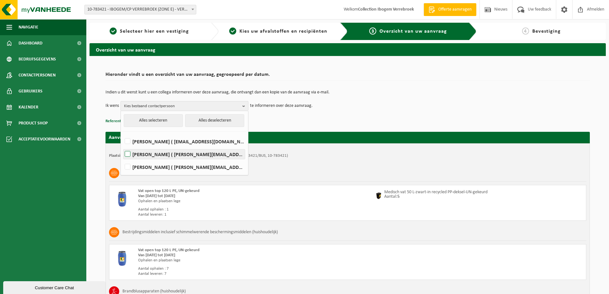
click at [156, 155] on label "[PERSON_NAME] ( [PERSON_NAME][EMAIL_ADDRESS][DOMAIN_NAME] )" at bounding box center [183, 154] width 121 height 10
click at [122, 146] on input "[PERSON_NAME] ( [PERSON_NAME][EMAIL_ADDRESS][DOMAIN_NAME] )" at bounding box center [122, 146] width 0 height 0
checkbox input "true"
click at [339, 93] on p "Indien u dit wenst kunt u een collega informeren over deze aanvraag, die ontvan…" at bounding box center [347, 92] width 484 height 4
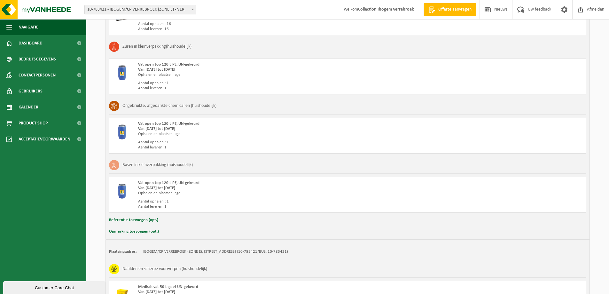
scroll to position [971, 0]
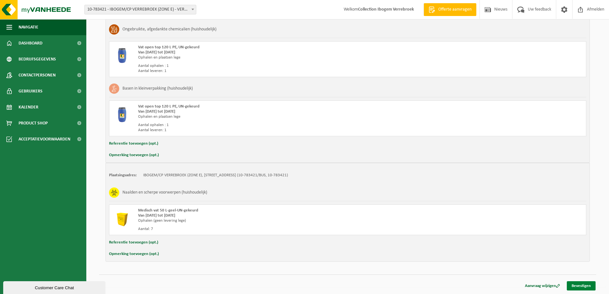
click at [589, 285] on link "Bevestigen" at bounding box center [581, 285] width 29 height 9
